Goal: Task Accomplishment & Management: Use online tool/utility

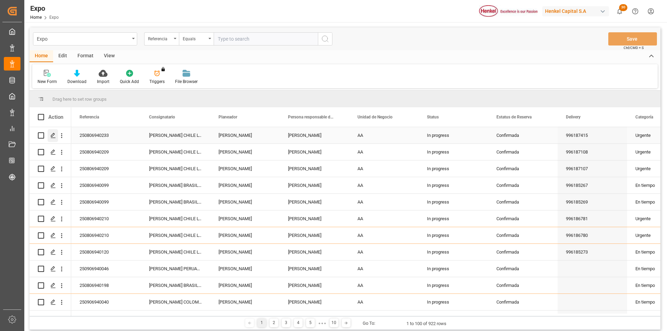
click at [51, 134] on icon "Press SPACE to select this row." at bounding box center [53, 136] width 6 height 6
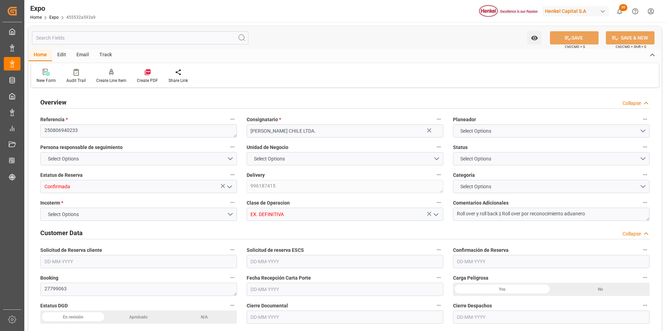
type input "3018.4"
type input "5594.085"
type input "11"
type input "9946714"
type input "9461427"
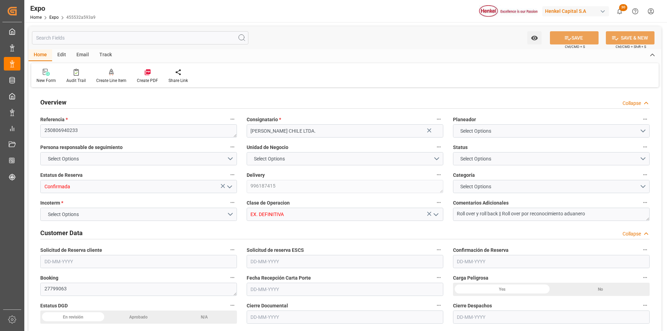
type input "9461427"
type input "MXZLO"
type input "CLSAI"
type input "9946714"
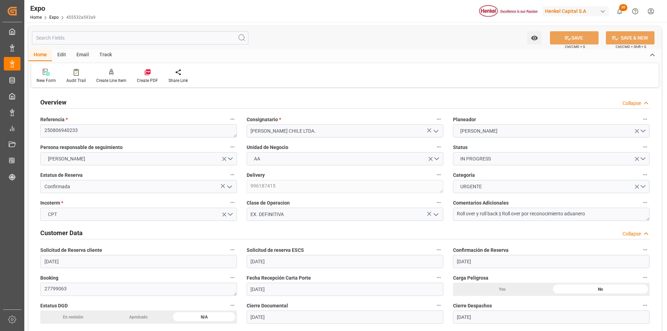
type input "[DATE]"
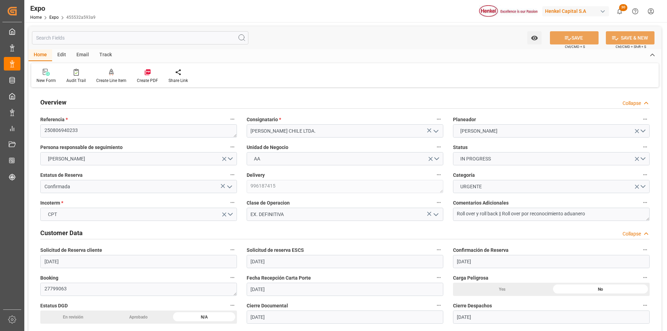
type input "[DATE]"
type input "[DATE] 00:00"
type input "[DATE]"
type input "[DATE] 02:30"
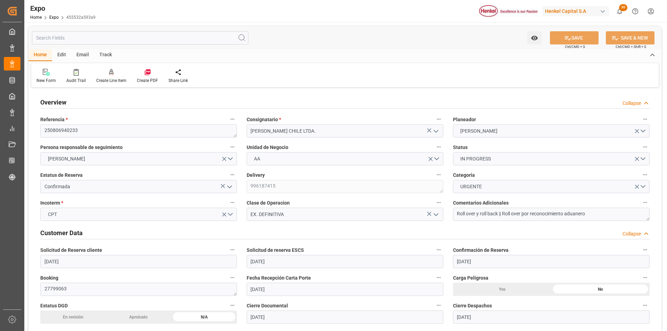
type input "[DATE]"
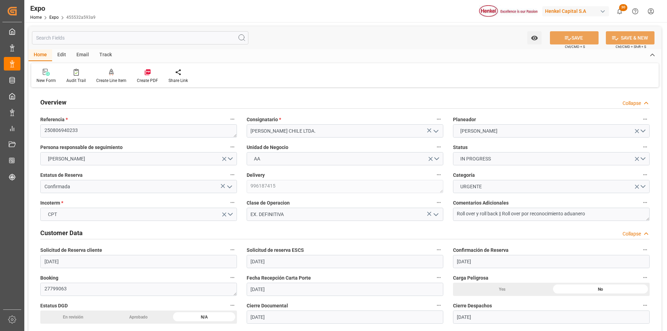
type input "[DATE] 02:00"
type input "[DATE] 00:00"
type input "[DATE] 09:00"
type input "[DATE] 00:00"
type input "[DATE] 18:02"
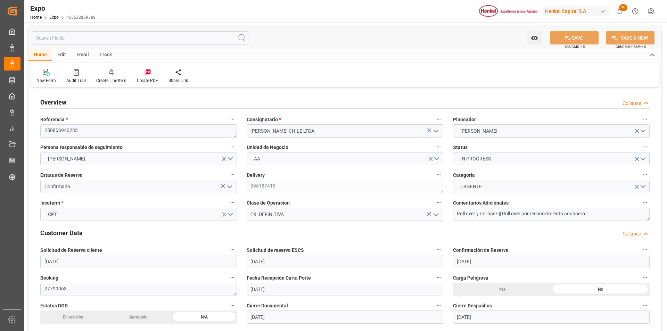
type input "[DATE] 11:52"
type input "[DATE] 02:00"
type input "[DATE] 09:00"
type input "[DATE] 05:18"
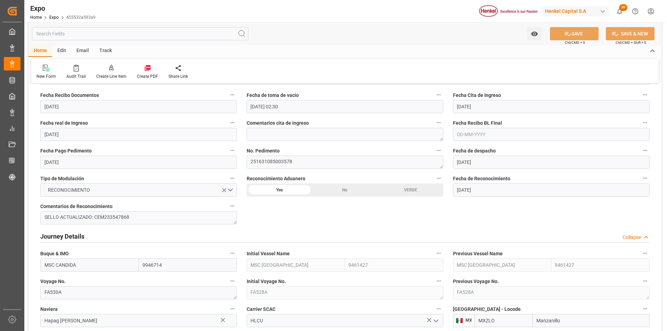
scroll to position [764, 0]
